Goal: Task Accomplishment & Management: Manage account settings

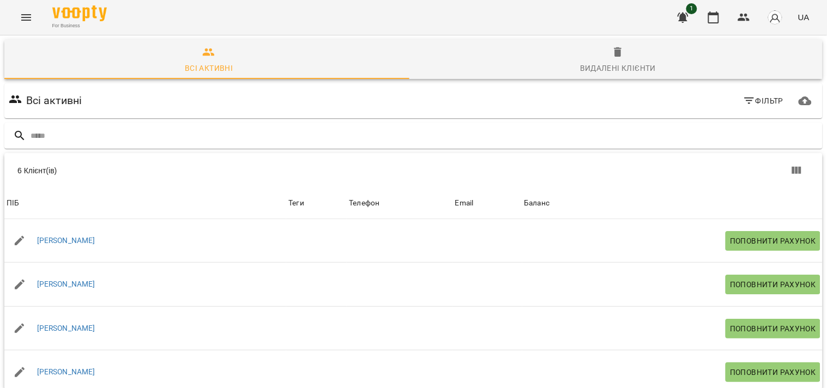
scroll to position [22, 0]
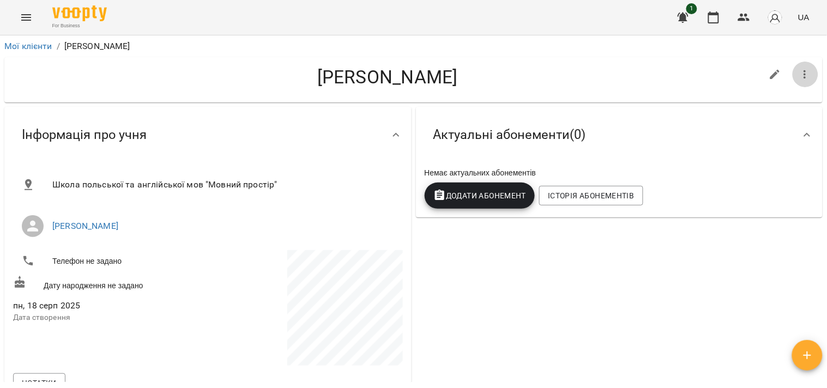
click at [796, 81] on button "button" at bounding box center [805, 75] width 26 height 26
click at [651, 57] on div at bounding box center [413, 194] width 827 height 388
click at [769, 71] on icon "button" at bounding box center [775, 74] width 13 height 13
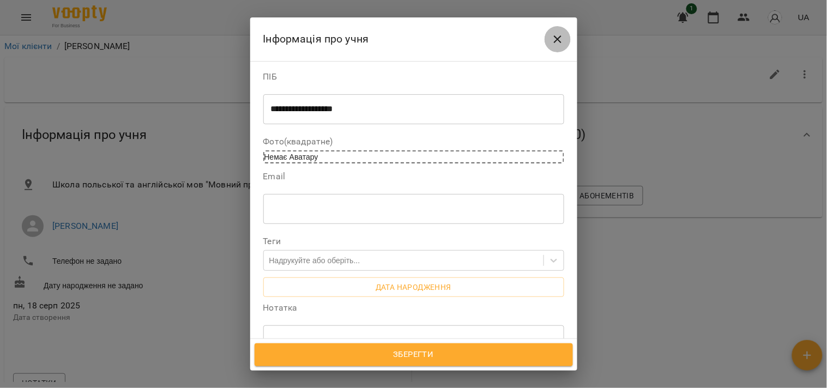
click at [559, 39] on icon "Close" at bounding box center [557, 39] width 13 height 13
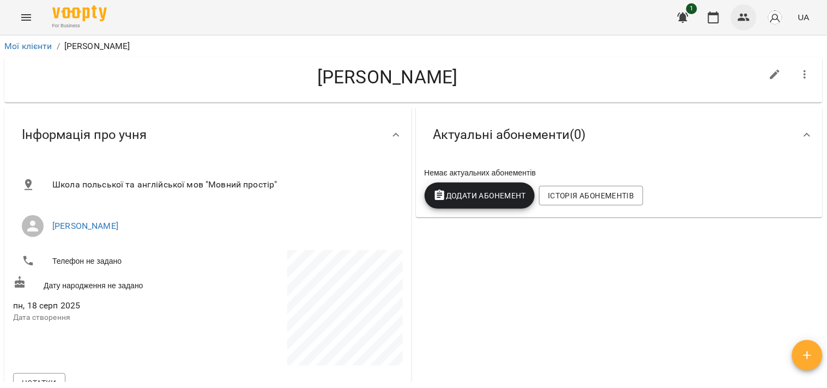
click at [741, 16] on icon "button" at bounding box center [743, 17] width 13 height 13
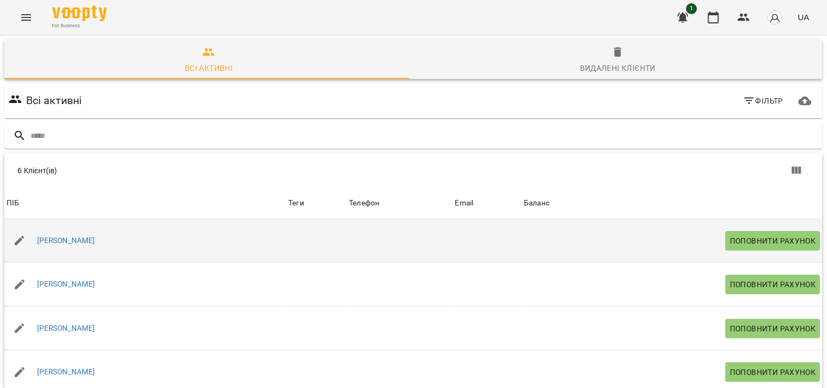
scroll to position [22, 0]
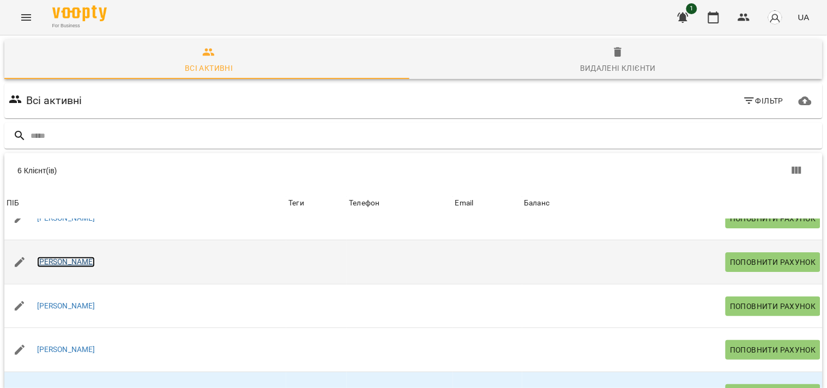
click at [68, 261] on link "[PERSON_NAME]" at bounding box center [66, 262] width 58 height 11
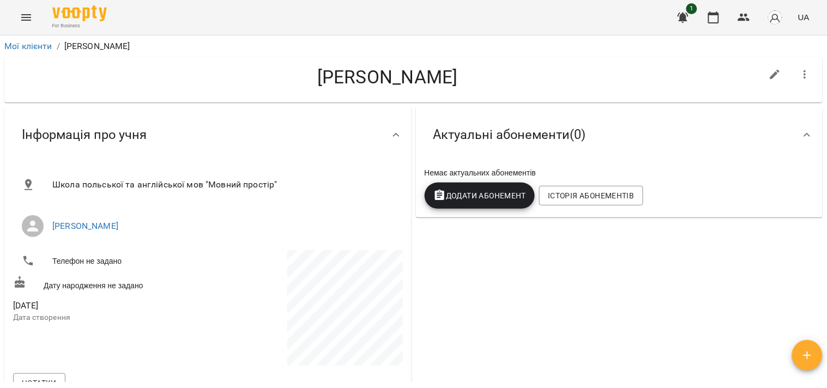
click at [726, 9] on div "1 UA" at bounding box center [742, 17] width 144 height 28
click at [718, 17] on icon "button" at bounding box center [713, 17] width 13 height 13
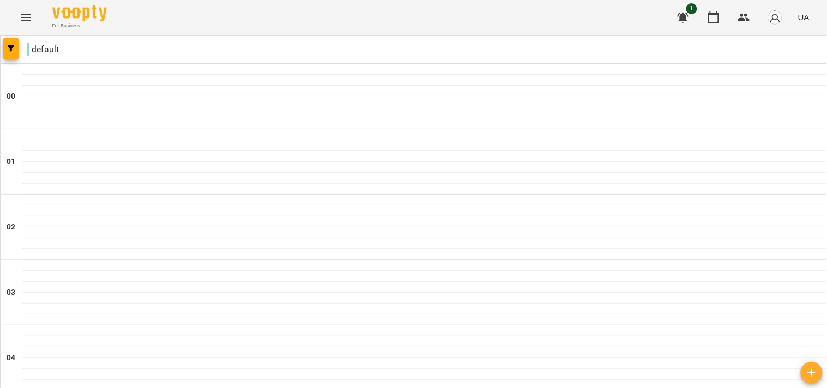
type input "**********"
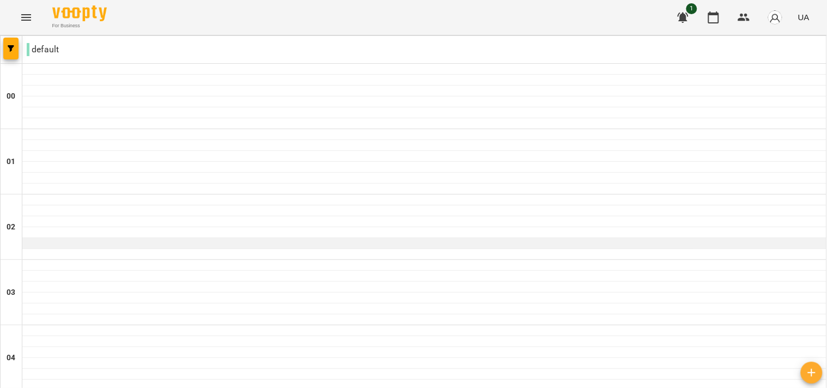
scroll to position [541, 0]
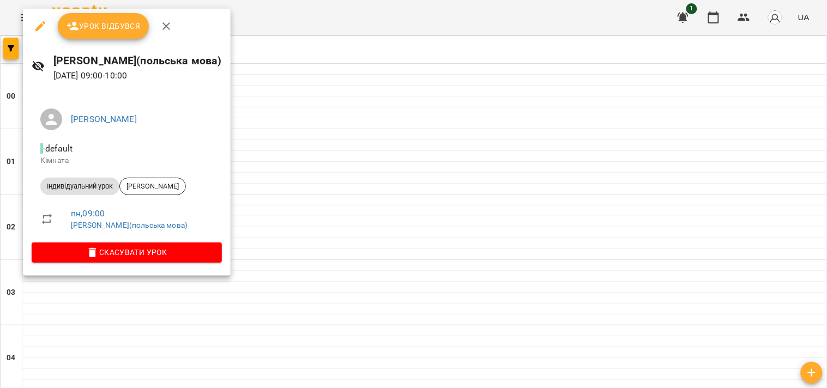
click at [104, 28] on span "Урок відбувся" at bounding box center [103, 26] width 74 height 13
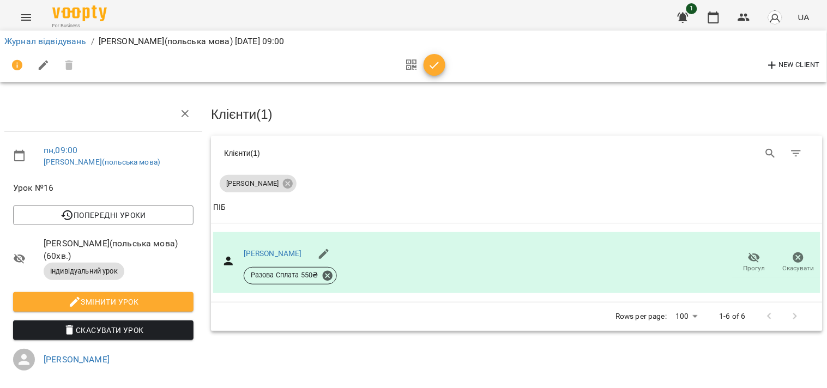
click at [428, 66] on icon "button" at bounding box center [434, 65] width 13 height 13
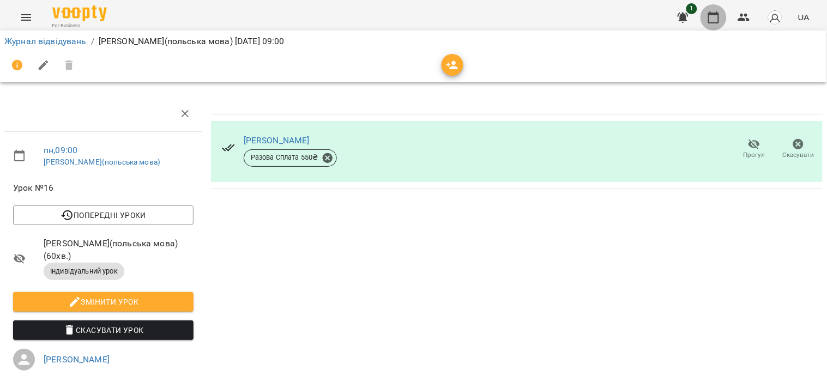
click at [711, 15] on icon "button" at bounding box center [713, 17] width 13 height 13
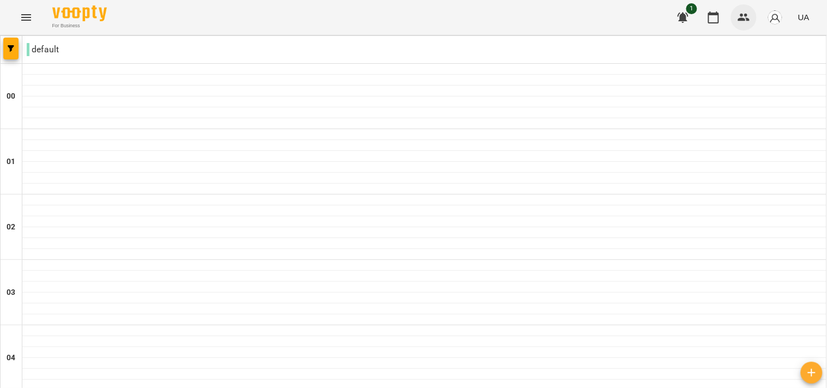
click at [743, 17] on icon "button" at bounding box center [743, 17] width 13 height 13
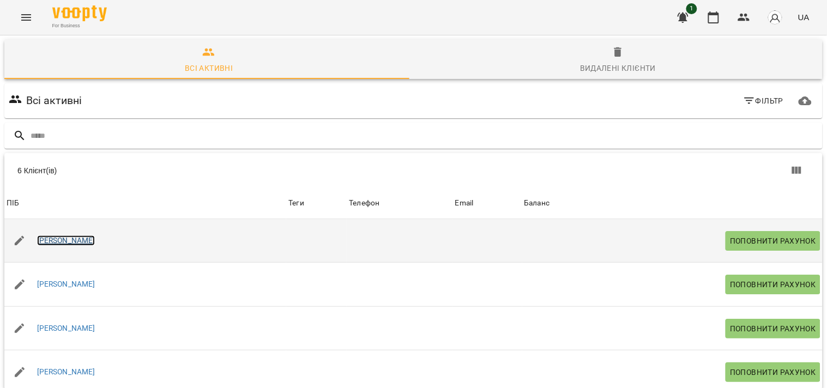
click at [78, 243] on link "[PERSON_NAME]" at bounding box center [66, 240] width 58 height 11
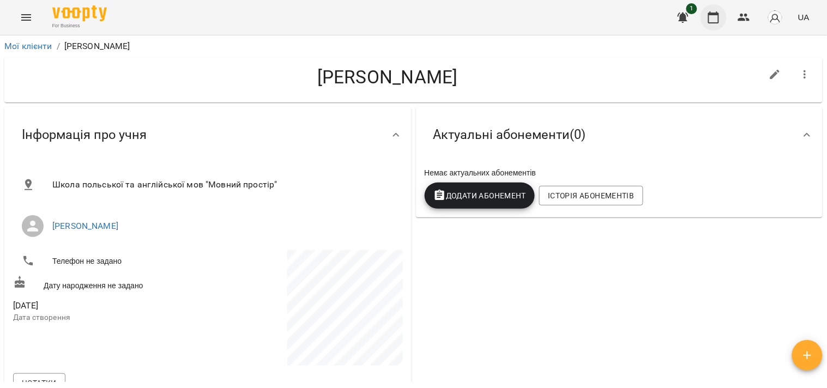
click at [705, 20] on button "button" at bounding box center [713, 17] width 26 height 26
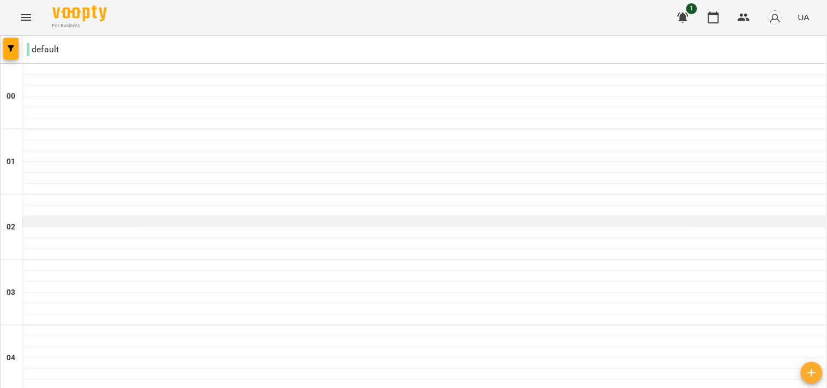
scroll to position [1175, 0]
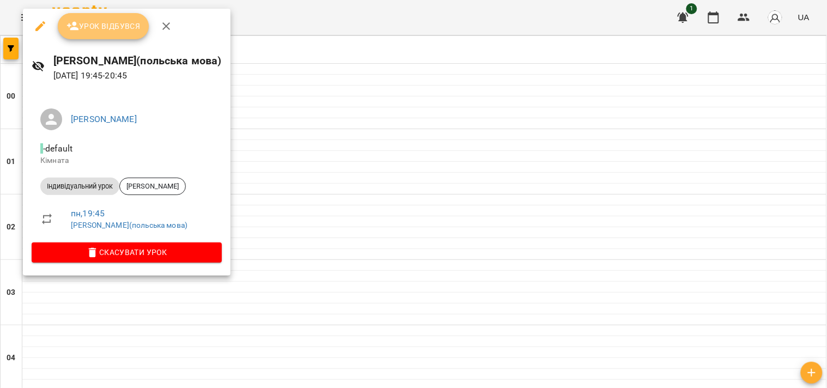
click at [99, 26] on span "Урок відбувся" at bounding box center [103, 26] width 74 height 13
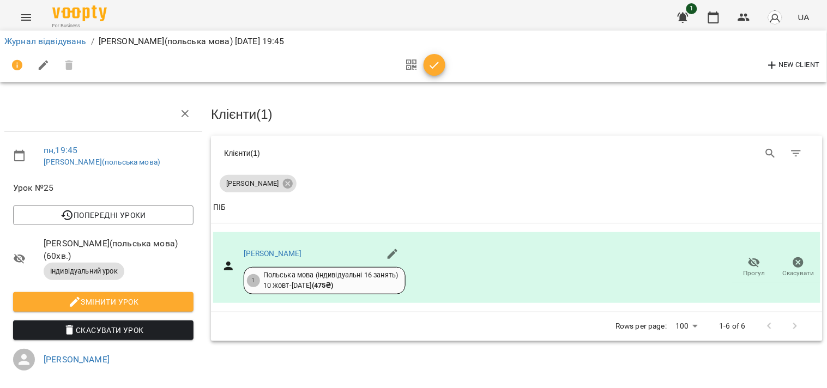
click at [441, 72] on button "button" at bounding box center [434, 65] width 22 height 22
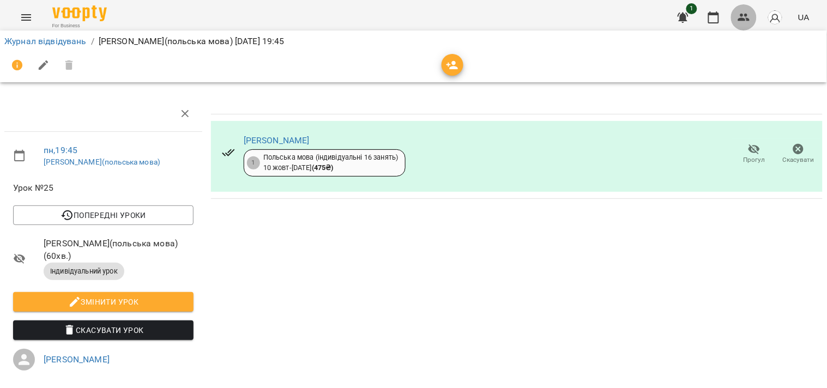
click at [740, 16] on icon "button" at bounding box center [743, 17] width 13 height 13
